Goal: Task Accomplishment & Management: Complete application form

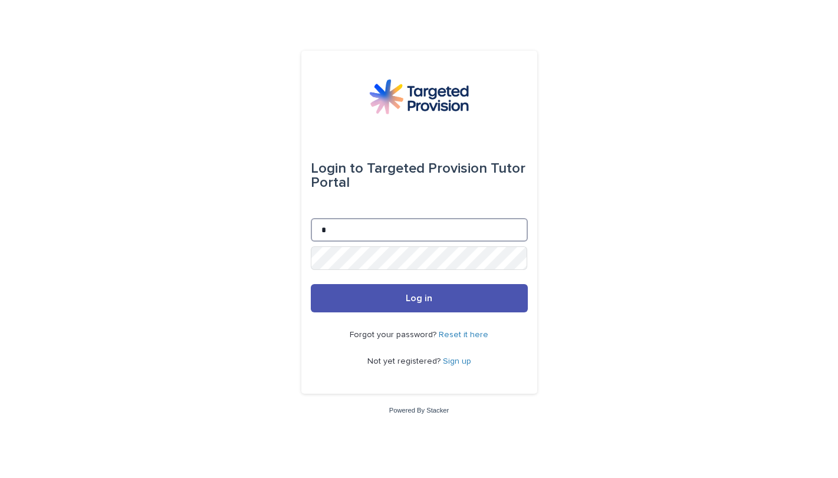
click at [337, 233] on input "*" at bounding box center [419, 230] width 217 height 24
type input "**********"
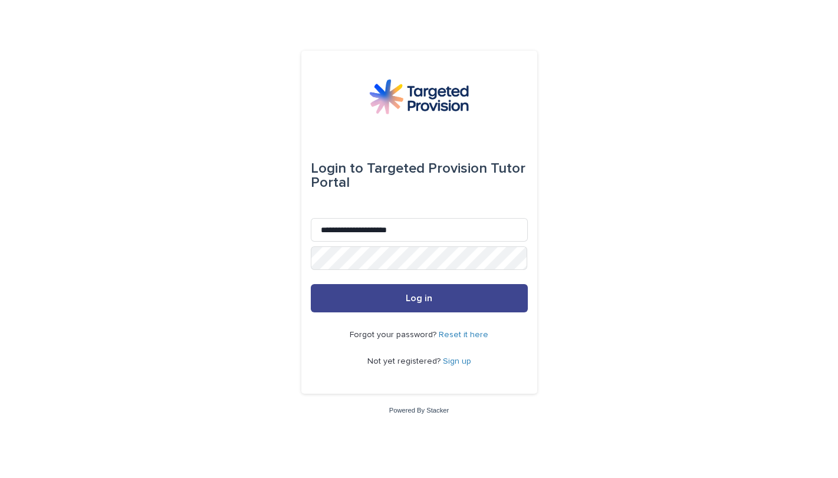
click at [390, 305] on button "Log in" at bounding box center [419, 298] width 217 height 28
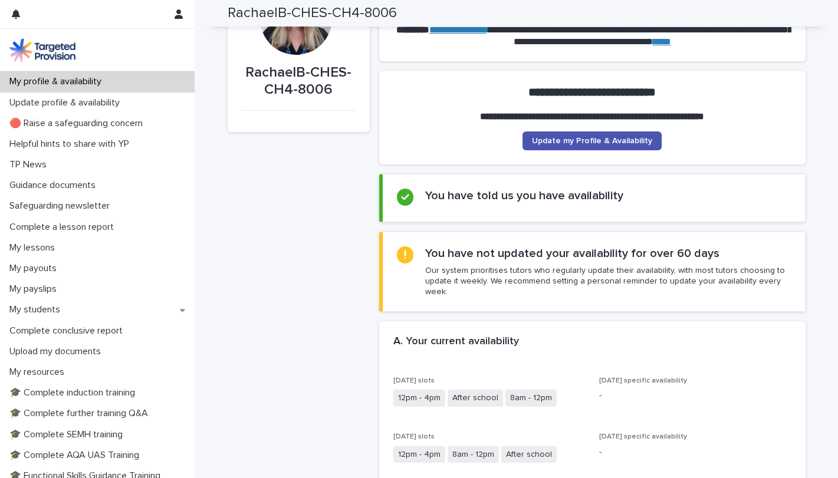
scroll to position [56, 0]
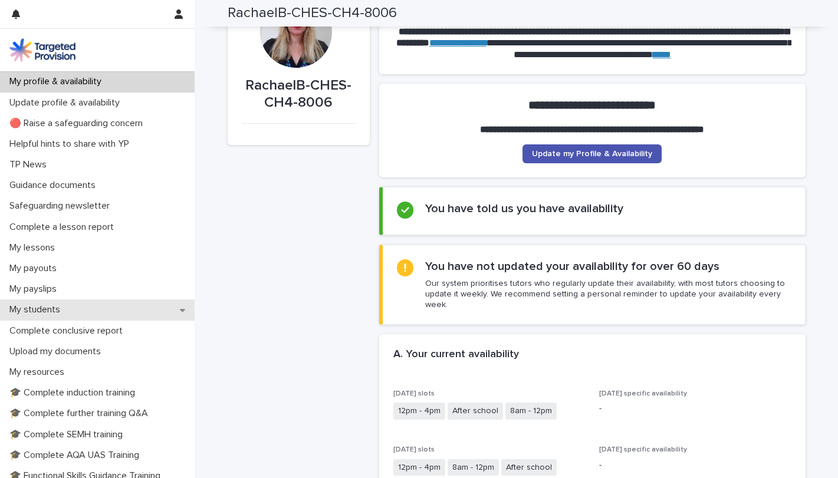
click at [140, 312] on div "My students" at bounding box center [97, 309] width 195 height 21
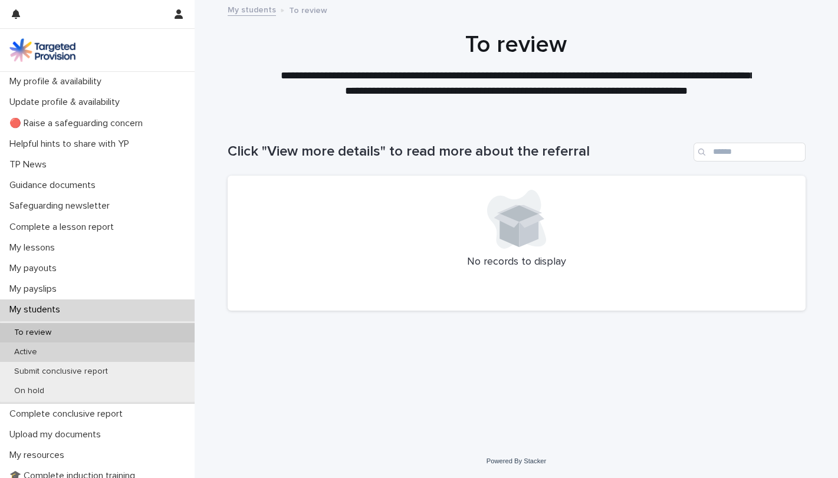
click at [24, 347] on div "Active" at bounding box center [97, 351] width 195 height 19
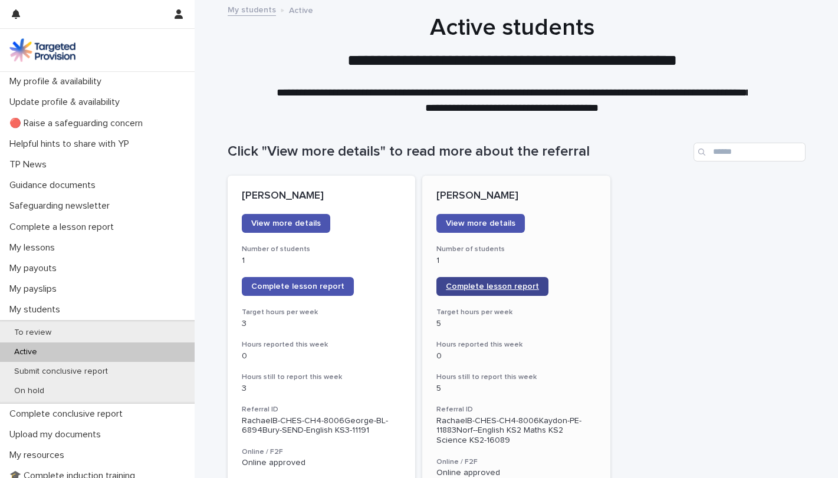
click at [490, 285] on span "Complete lesson report" at bounding box center [492, 286] width 93 height 8
